Goal: Task Accomplishment & Management: Manage account settings

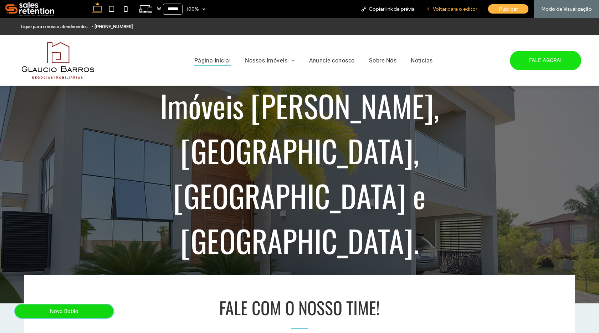
click at [443, 11] on span "Voltar para o editor" at bounding box center [455, 9] width 44 height 6
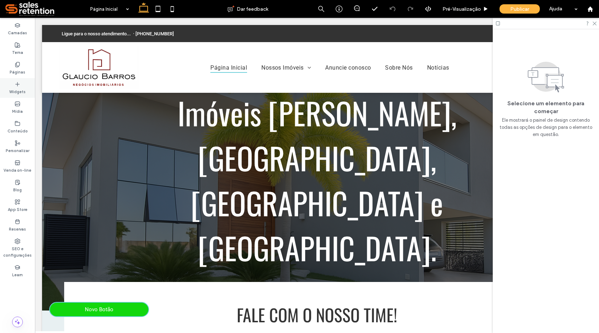
click at [19, 83] on icon at bounding box center [18, 84] width 6 height 6
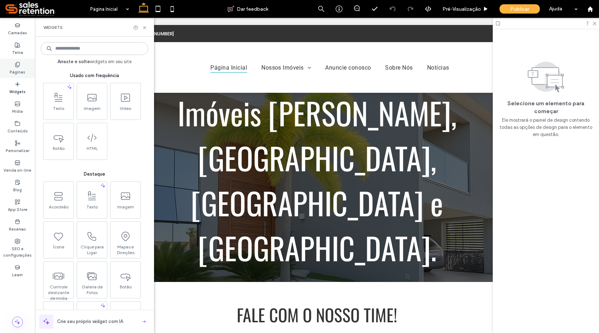
click at [19, 71] on label "Páginas" at bounding box center [18, 71] width 16 height 8
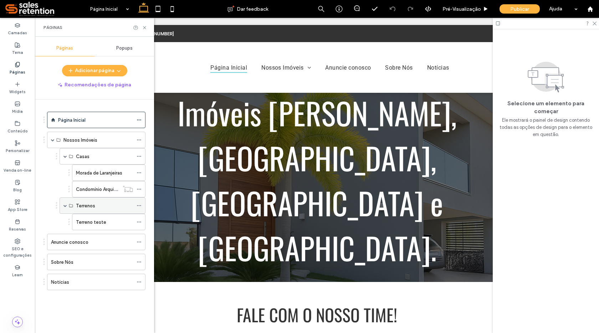
click at [138, 207] on icon at bounding box center [139, 205] width 5 height 5
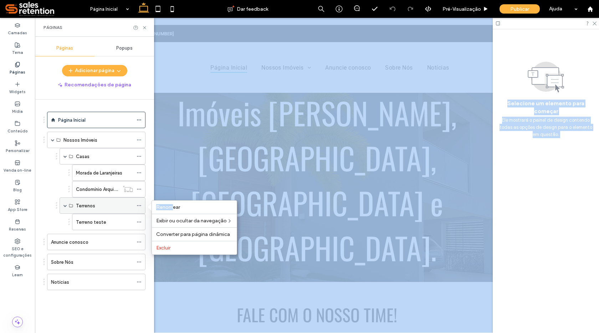
drag, startPoint x: 172, startPoint y: 207, endPoint x: 115, endPoint y: 206, distance: 56.4
click at [115, 206] on body ".wqwq-1{fill:#231f20;} .cls-1q, .cls-2q { fill-rule: evenodd; } .cls-2q { fill:…" at bounding box center [299, 166] width 599 height 333
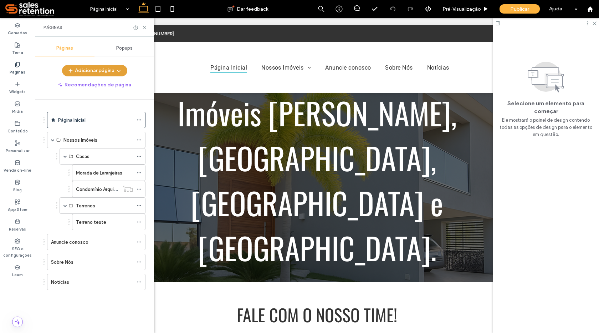
click at [96, 64] on div "Páginas Popups Adicionar página Recomendações de página Página Inicial Nossos I…" at bounding box center [94, 184] width 119 height 289
click at [96, 68] on button "Adicionar página" at bounding box center [94, 70] width 65 height 11
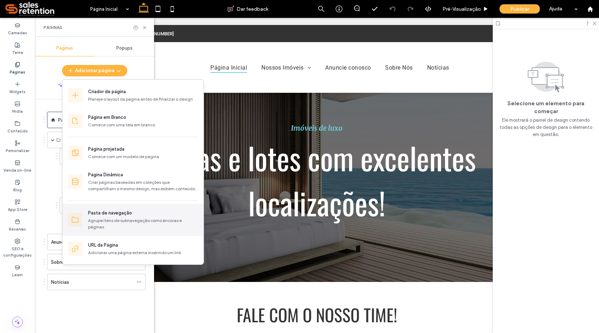
click at [104, 218] on div "Agrupe itens de subnavegação como âncoras e páginas" at bounding box center [143, 223] width 110 height 13
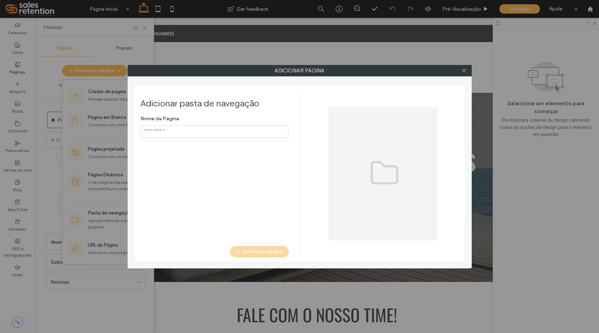
click at [173, 130] on input "notEmpty" at bounding box center [215, 131] width 148 height 12
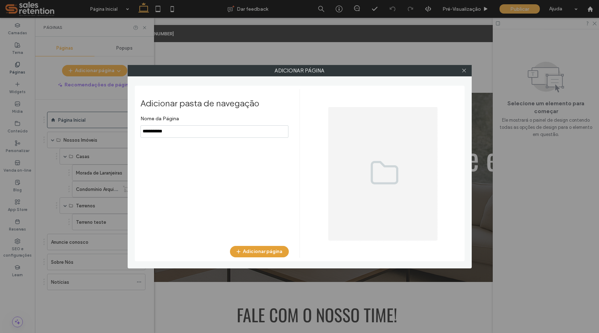
type input "**********"
click at [261, 252] on button "Adicionar página" at bounding box center [259, 251] width 59 height 11
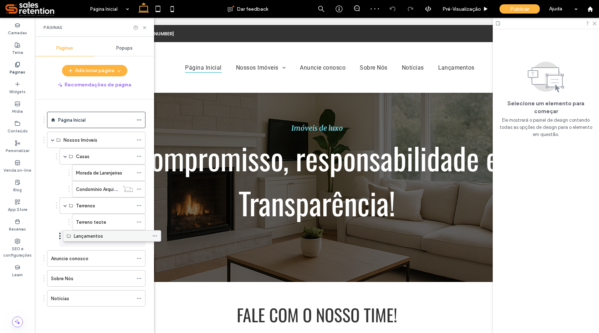
drag, startPoint x: 85, startPoint y: 302, endPoint x: 100, endPoint y: 238, distance: 65.4
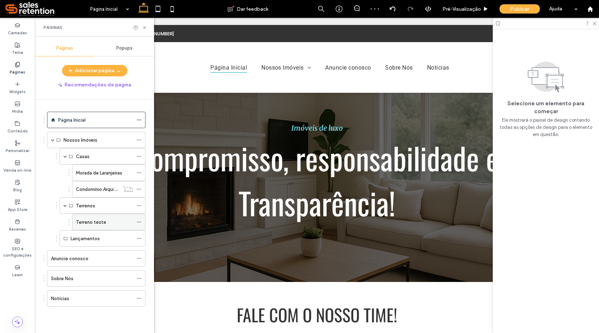
click at [138, 224] on icon at bounding box center [139, 221] width 5 height 5
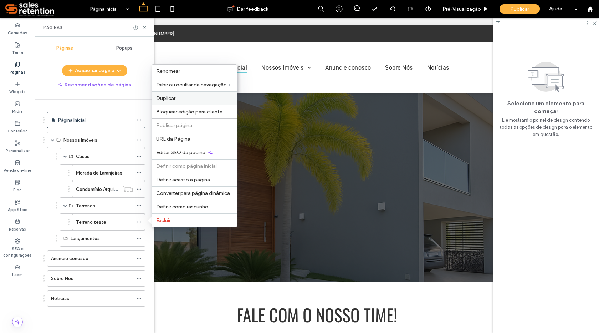
click at [177, 100] on label "Duplicar" at bounding box center [194, 98] width 76 height 6
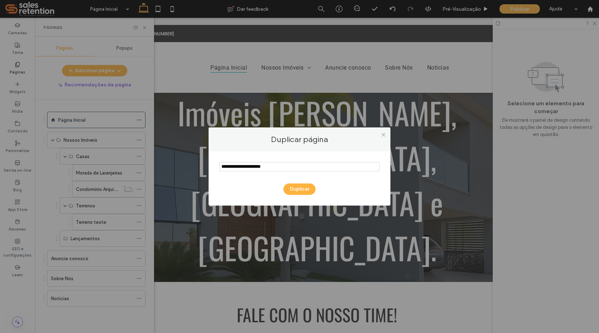
drag, startPoint x: 272, startPoint y: 167, endPoint x: 219, endPoint y: 172, distance: 53.8
click at [219, 172] on div "Duplicar" at bounding box center [300, 178] width 182 height 54
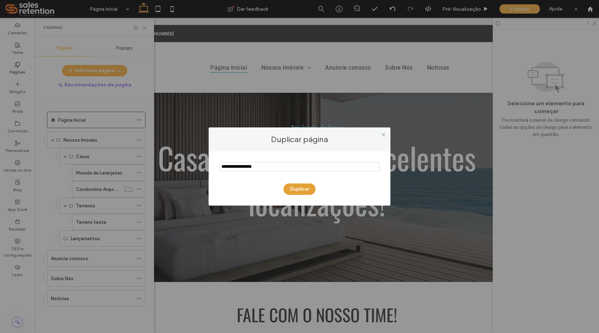
type input "**********"
click at [295, 186] on button "Duplicar" at bounding box center [300, 188] width 32 height 11
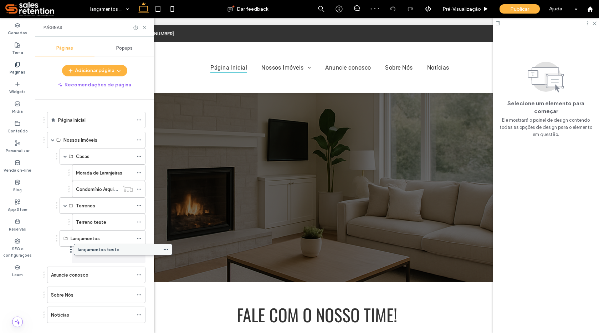
drag, startPoint x: 94, startPoint y: 300, endPoint x: 112, endPoint y: 254, distance: 49.0
click at [146, 27] on icon at bounding box center [144, 27] width 5 height 5
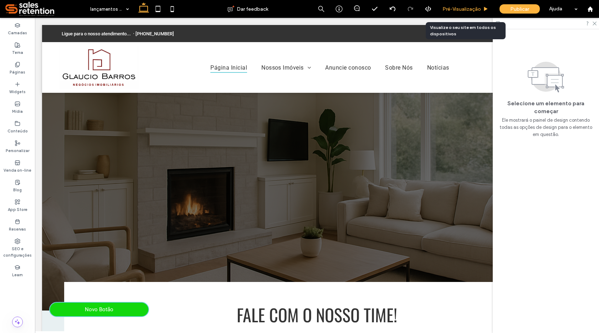
click at [470, 6] on span "Pré-Visualizaçāo" at bounding box center [462, 9] width 39 height 6
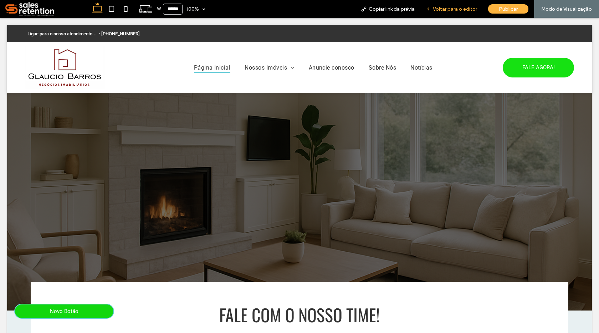
click at [456, 9] on span "Voltar para o editor" at bounding box center [455, 9] width 44 height 6
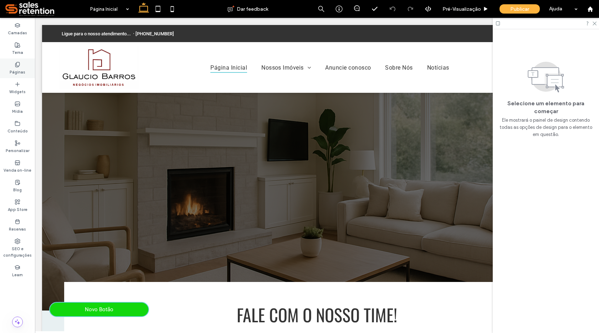
click at [17, 67] on use at bounding box center [17, 64] width 4 height 5
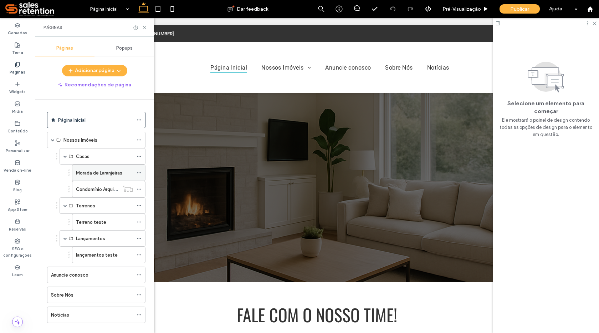
click at [142, 173] on div at bounding box center [141, 172] width 9 height 11
click at [140, 173] on icon at bounding box center [139, 172] width 5 height 5
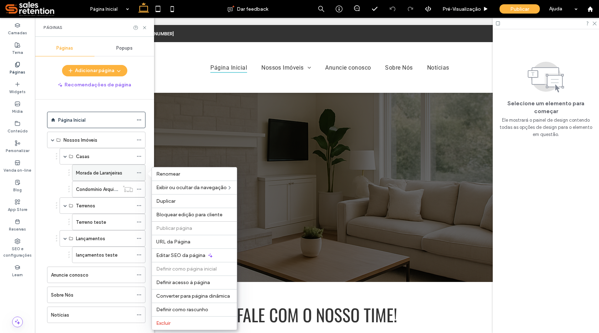
click at [140, 173] on icon at bounding box center [139, 172] width 5 height 5
